Goal: Task Accomplishment & Management: Use online tool/utility

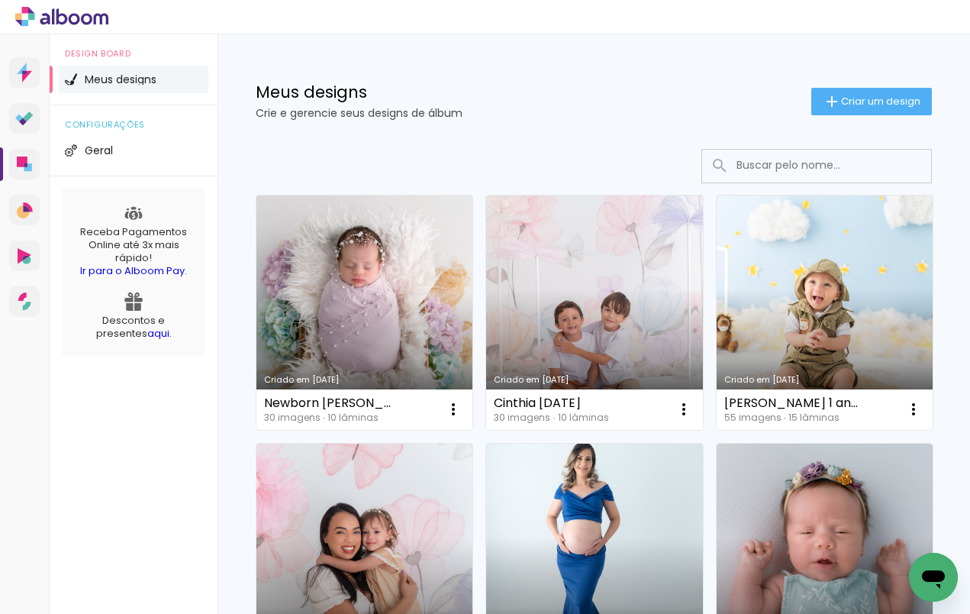
click at [357, 305] on link "Criado em [DATE]" at bounding box center [364, 312] width 216 height 234
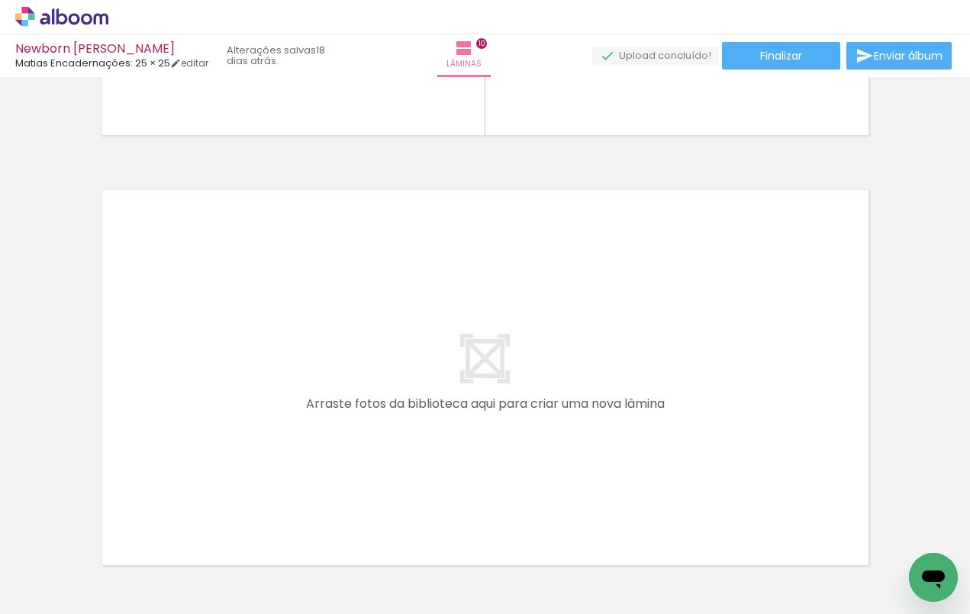
scroll to position [3822, 0]
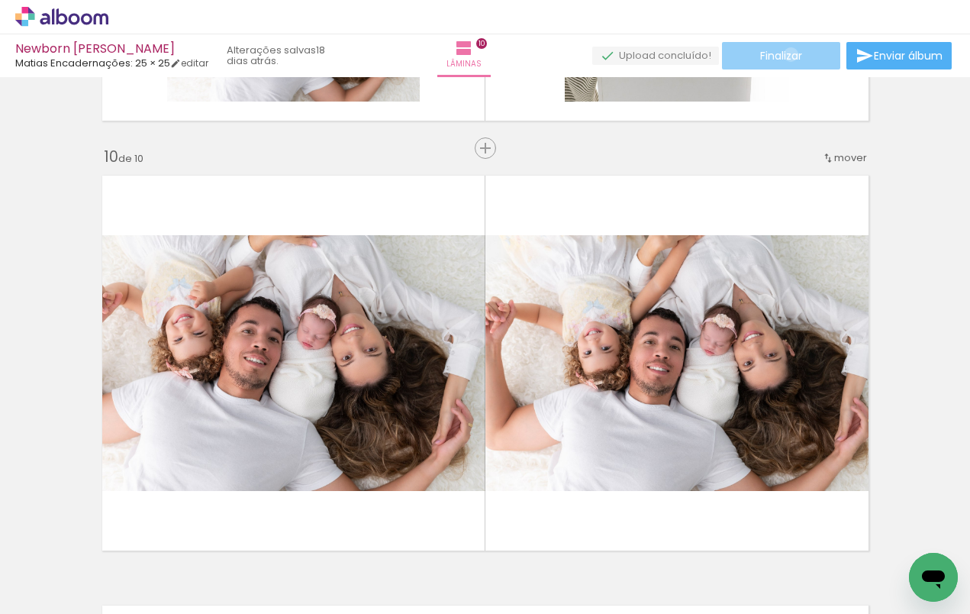
click at [786, 54] on span "Finalizar" at bounding box center [781, 55] width 42 height 11
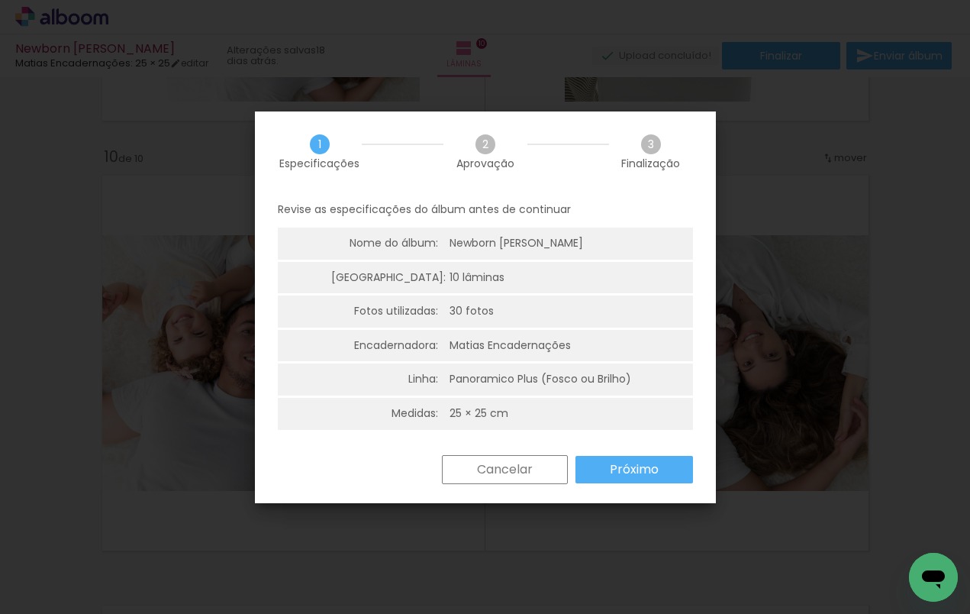
click at [0, 0] on slot "Próximo" at bounding box center [0, 0] width 0 height 0
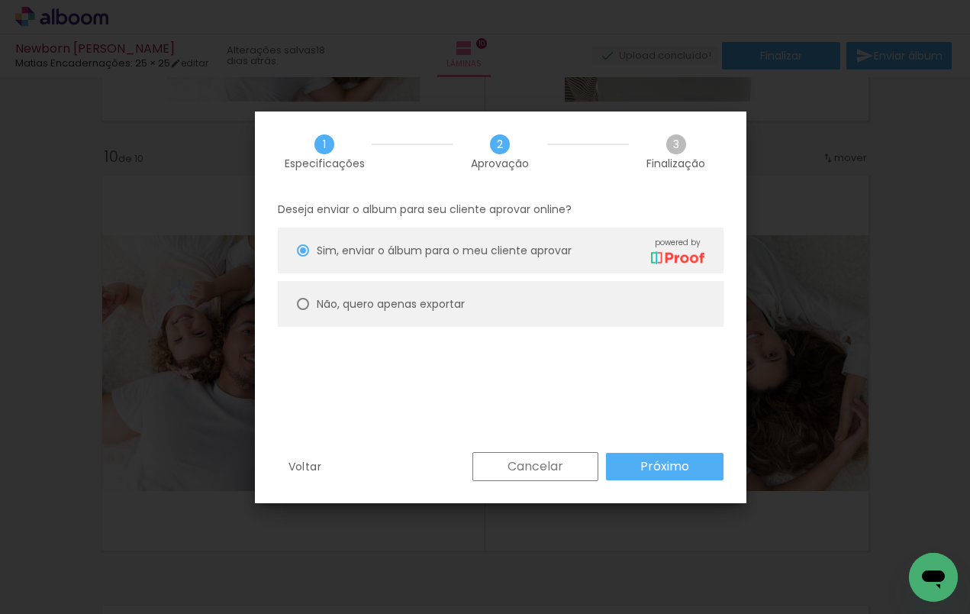
click at [0, 0] on slot "Não, quero apenas exportar" at bounding box center [0, 0] width 0 height 0
type paper-radio-button "on"
click at [0, 0] on slot "Próximo" at bounding box center [0, 0] width 0 height 0
type input "Alta, 300 DPI"
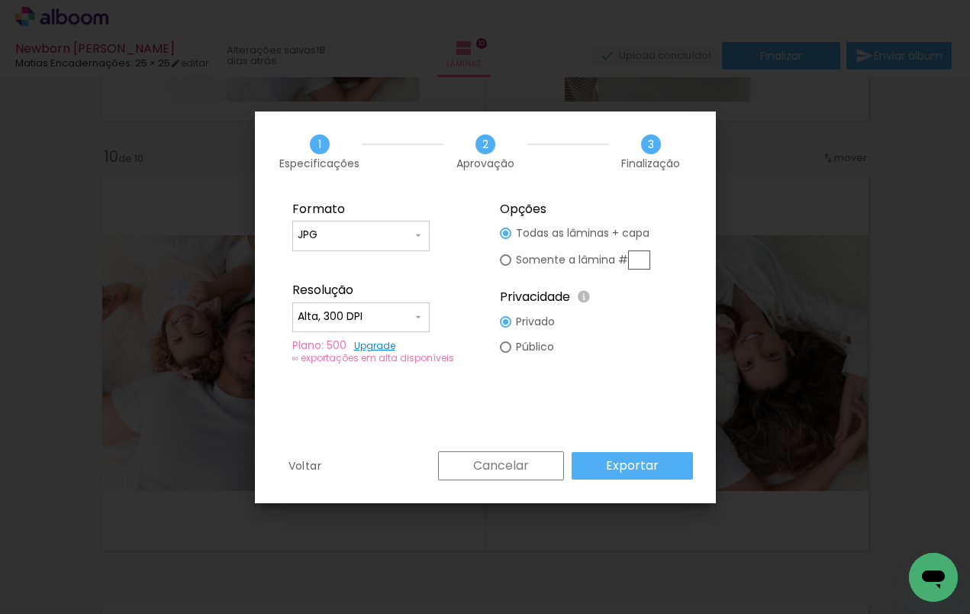
click at [397, 236] on input "JPG" at bounding box center [355, 234] width 115 height 15
click at [392, 235] on paper-item "JPG" at bounding box center [360, 233] width 137 height 31
click at [0, 0] on slot "Exportar" at bounding box center [0, 0] width 0 height 0
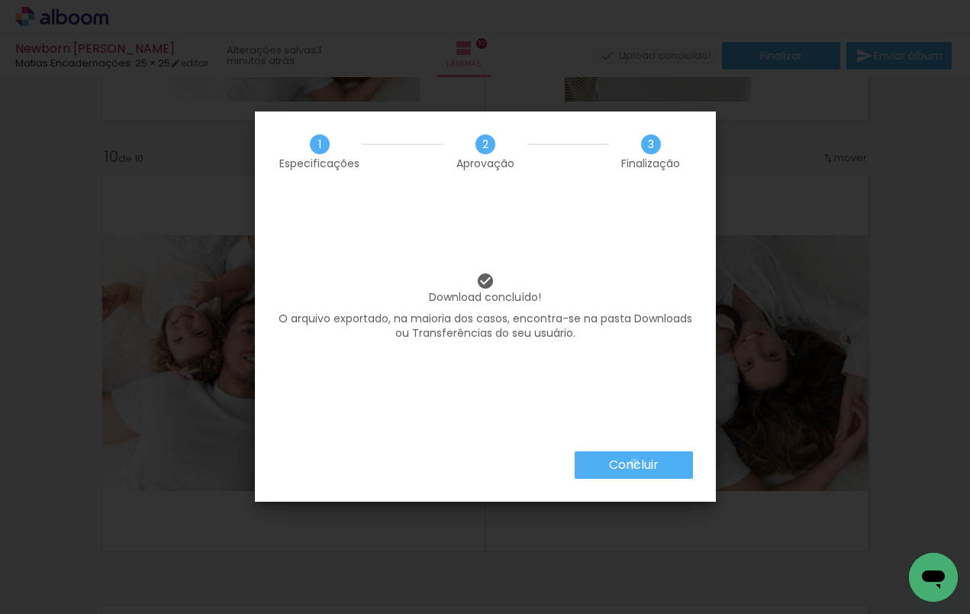
click at [0, 0] on slot "Concluir" at bounding box center [0, 0] width 0 height 0
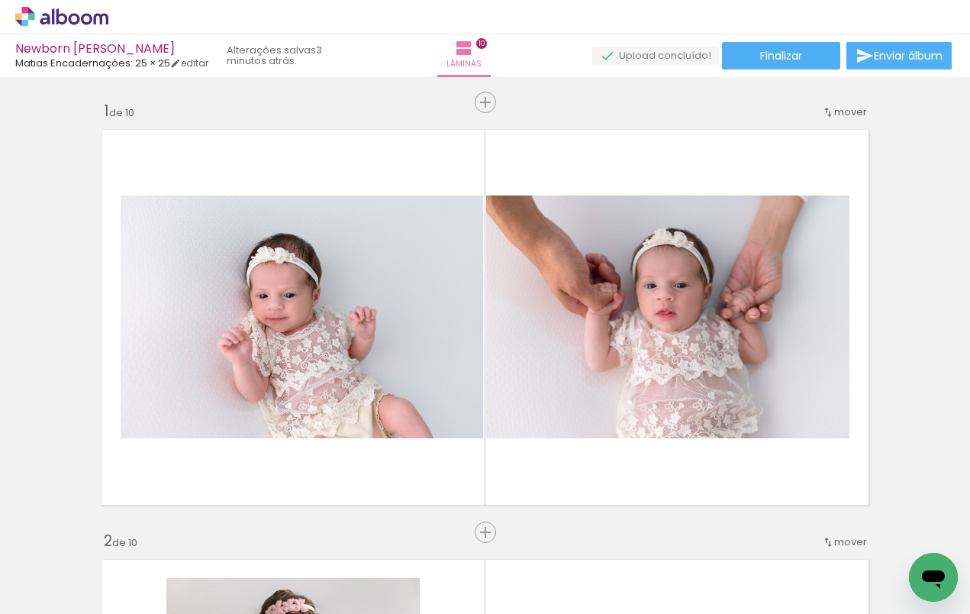
scroll to position [3822, 0]
